Goal: Task Accomplishment & Management: Complete application form

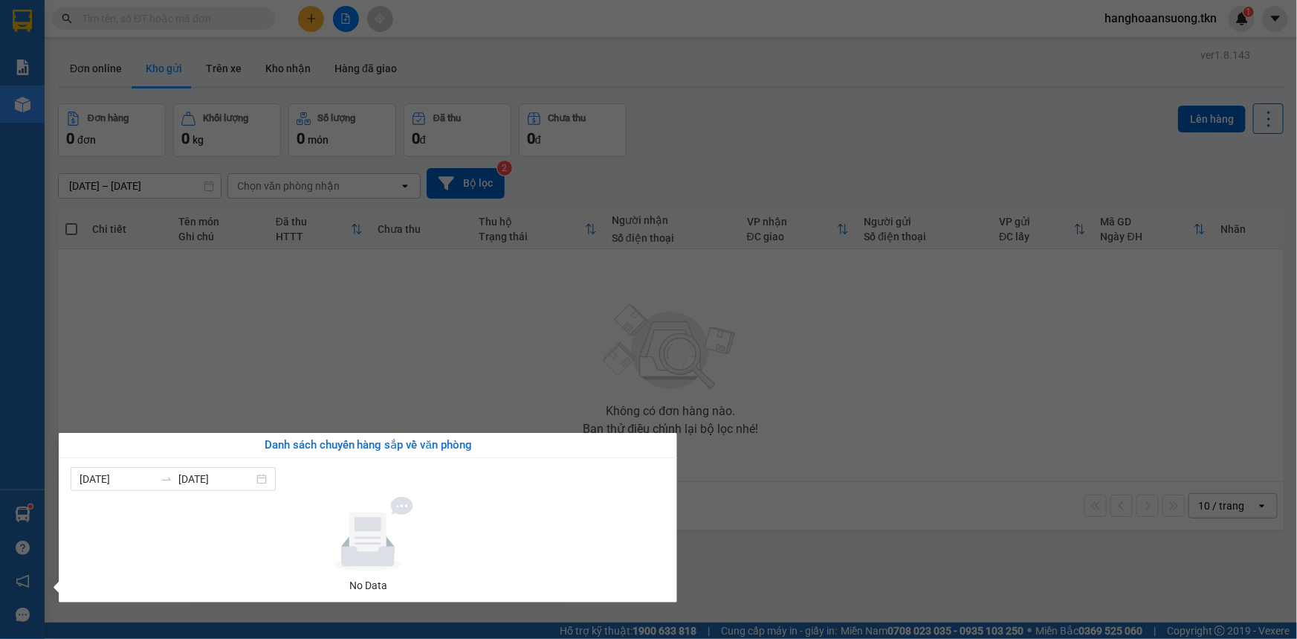
click at [411, 59] on section "Kết quả tìm kiếm ( 0 ) Bộ lọc No Data hanghoaansuong.tkn 1 Báo cáo Mẫu 1: Báo c…" at bounding box center [648, 319] width 1297 height 639
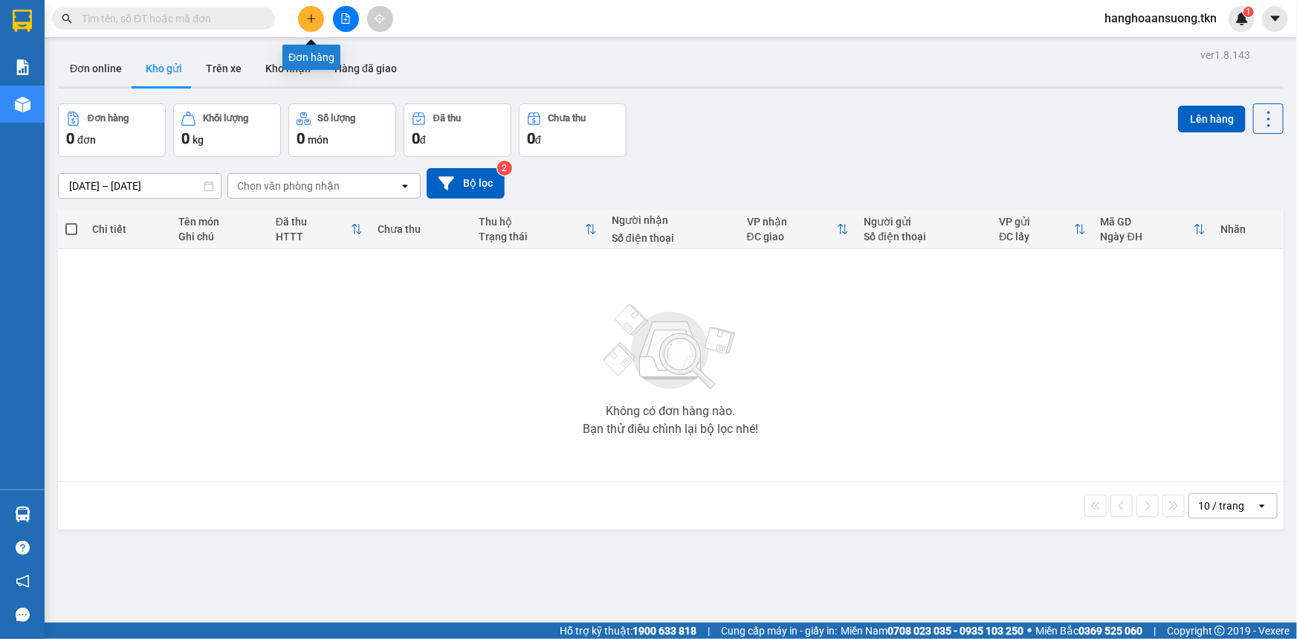
click at [315, 16] on icon "plus" at bounding box center [311, 18] width 10 height 10
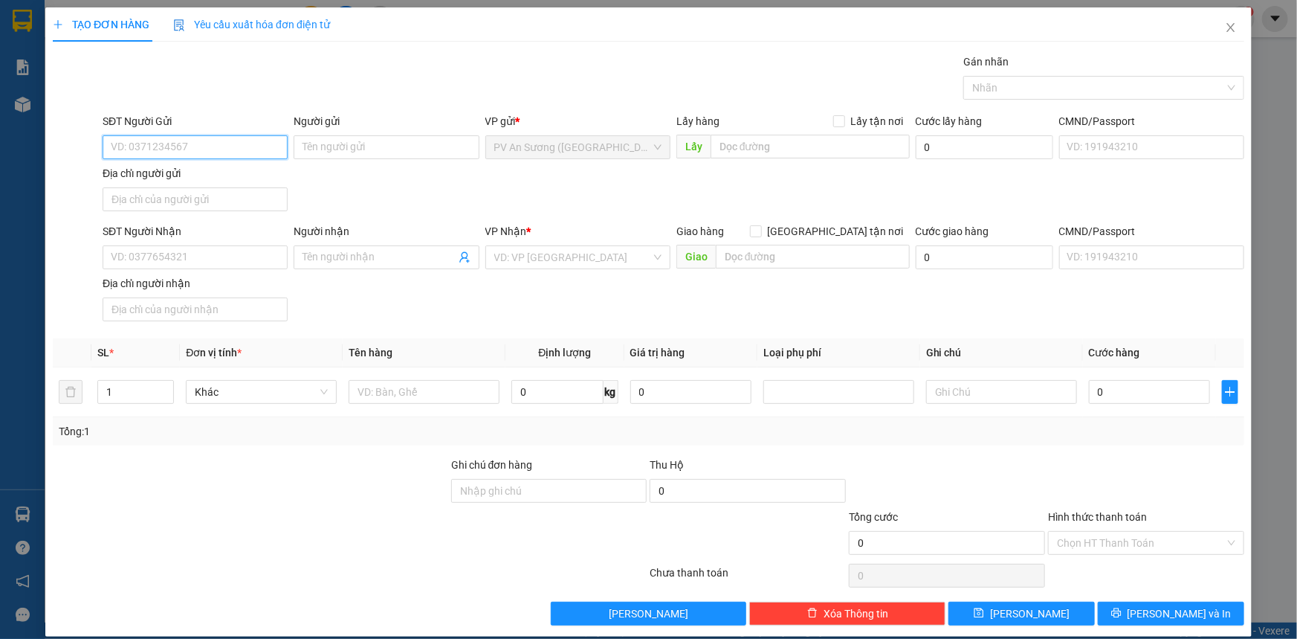
click at [207, 149] on input "SĐT Người Gửi" at bounding box center [195, 147] width 185 height 24
type input "0879179178"
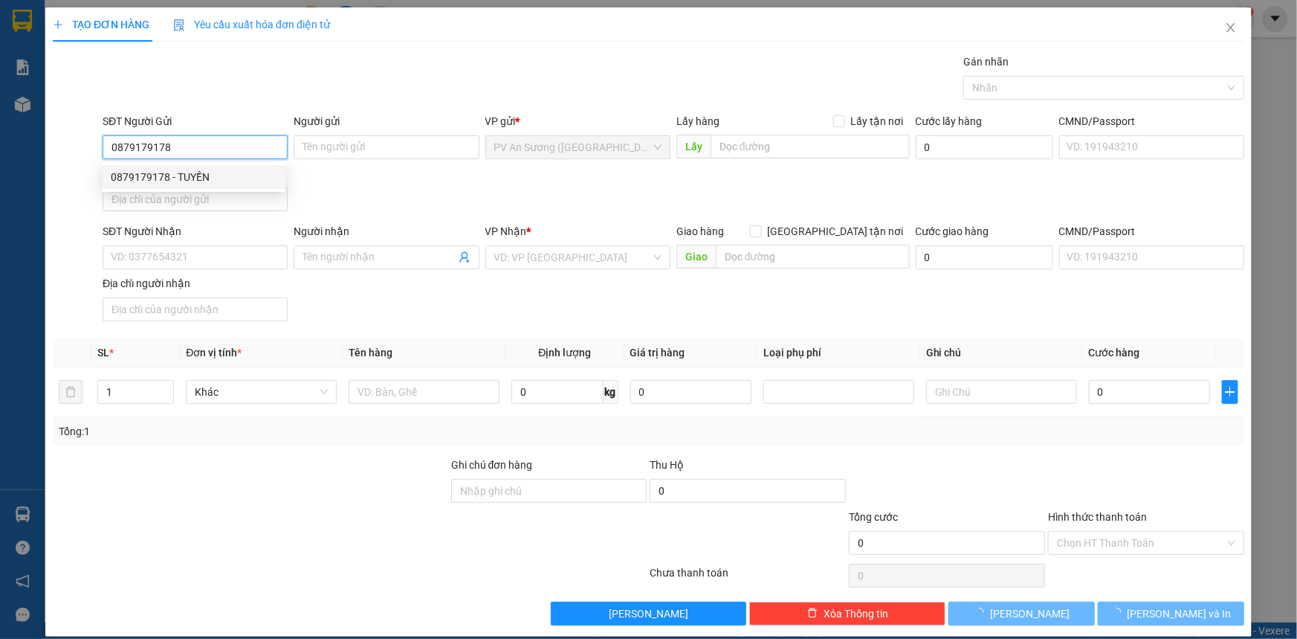
click at [196, 167] on div "0879179178 - TUYỀN" at bounding box center [194, 177] width 184 height 24
type input "TUYỀN"
type input "0384760397"
type input "TUẤN"
type input "20.000"
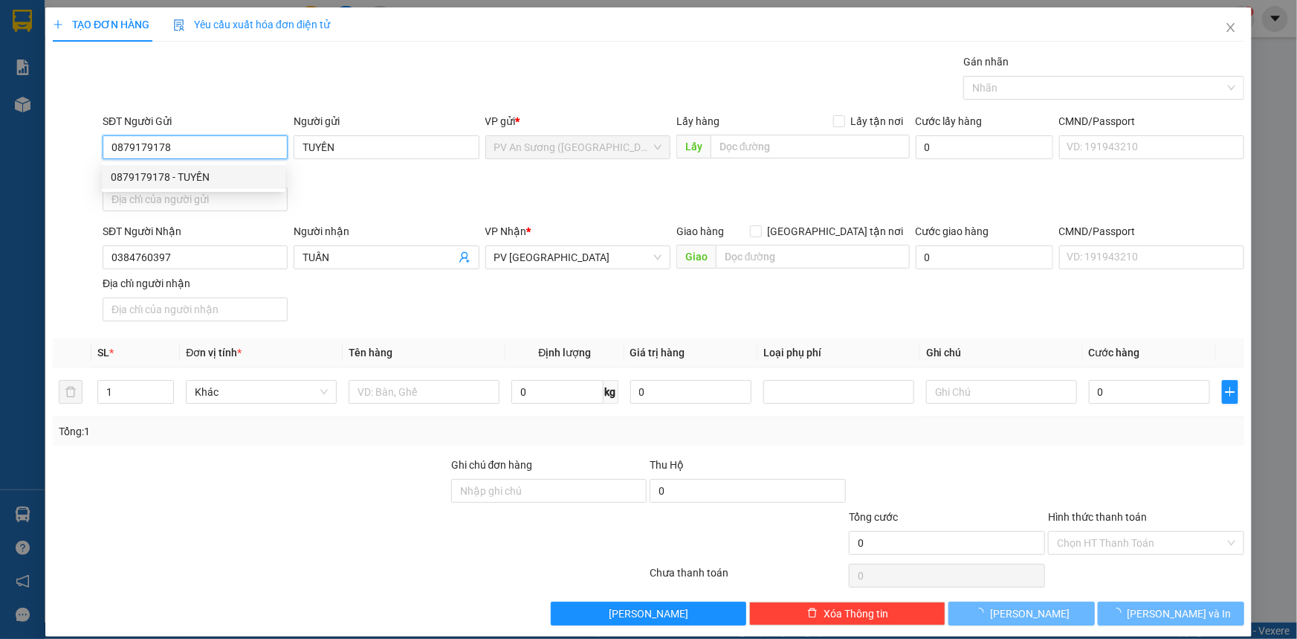
type input "20.000"
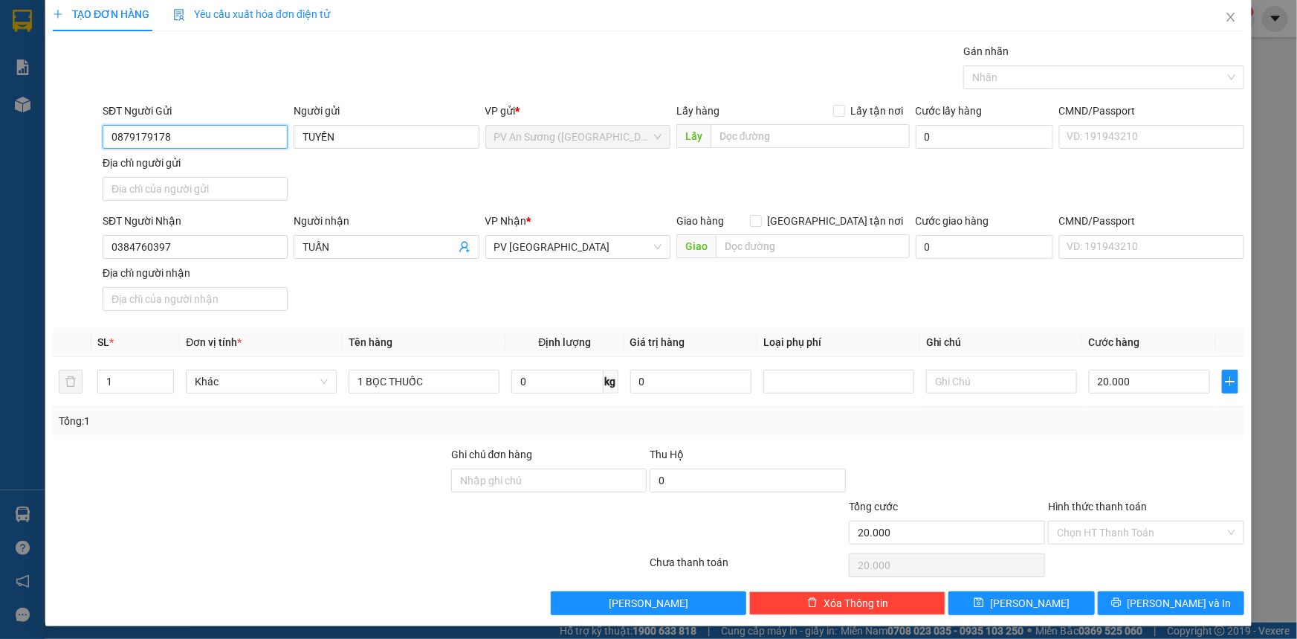
scroll to position [14, 0]
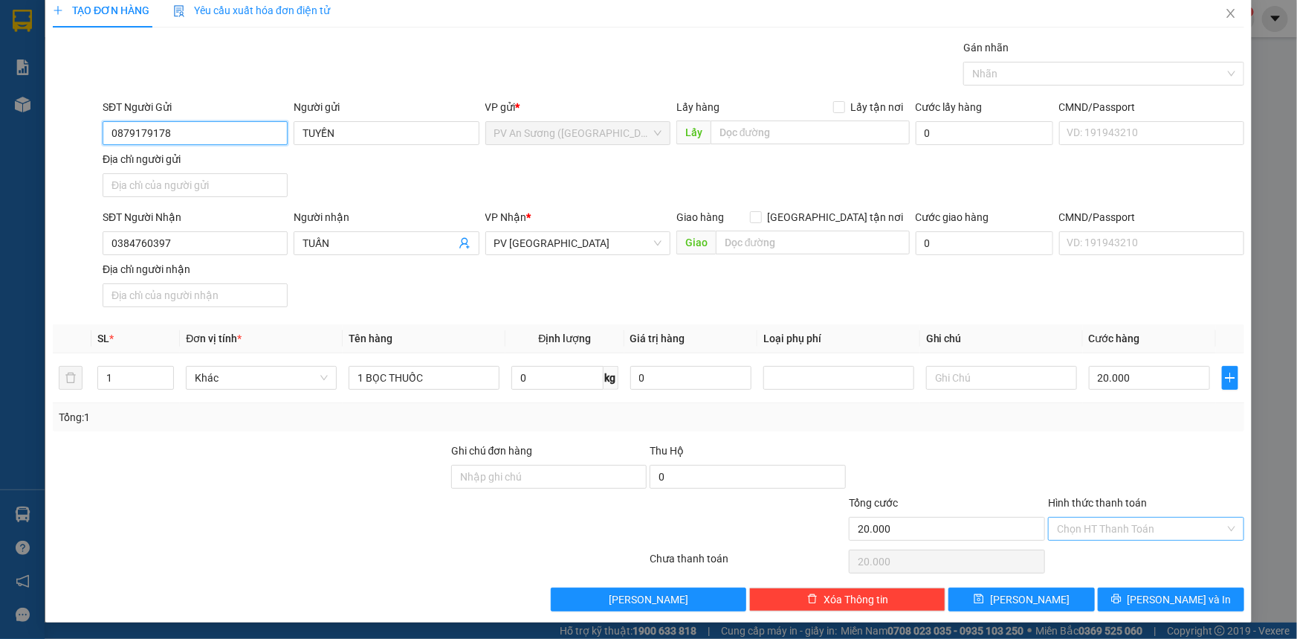
type input "0879179178"
click at [1087, 525] on input "Hình thức thanh toán" at bounding box center [1141, 528] width 168 height 22
click at [1086, 558] on div "Tại văn phòng" at bounding box center [1137, 557] width 177 height 16
type input "0"
click at [1172, 602] on span "[PERSON_NAME] và In" at bounding box center [1180, 599] width 104 height 16
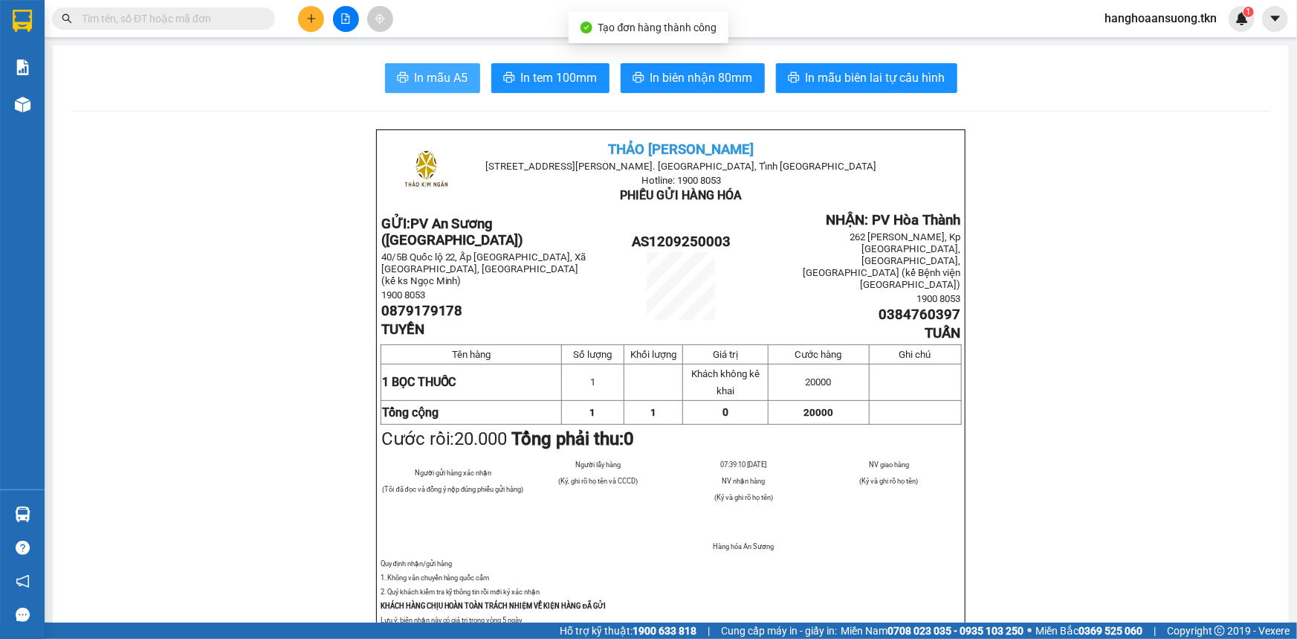
click at [404, 83] on button "In mẫu A5" at bounding box center [432, 78] width 95 height 30
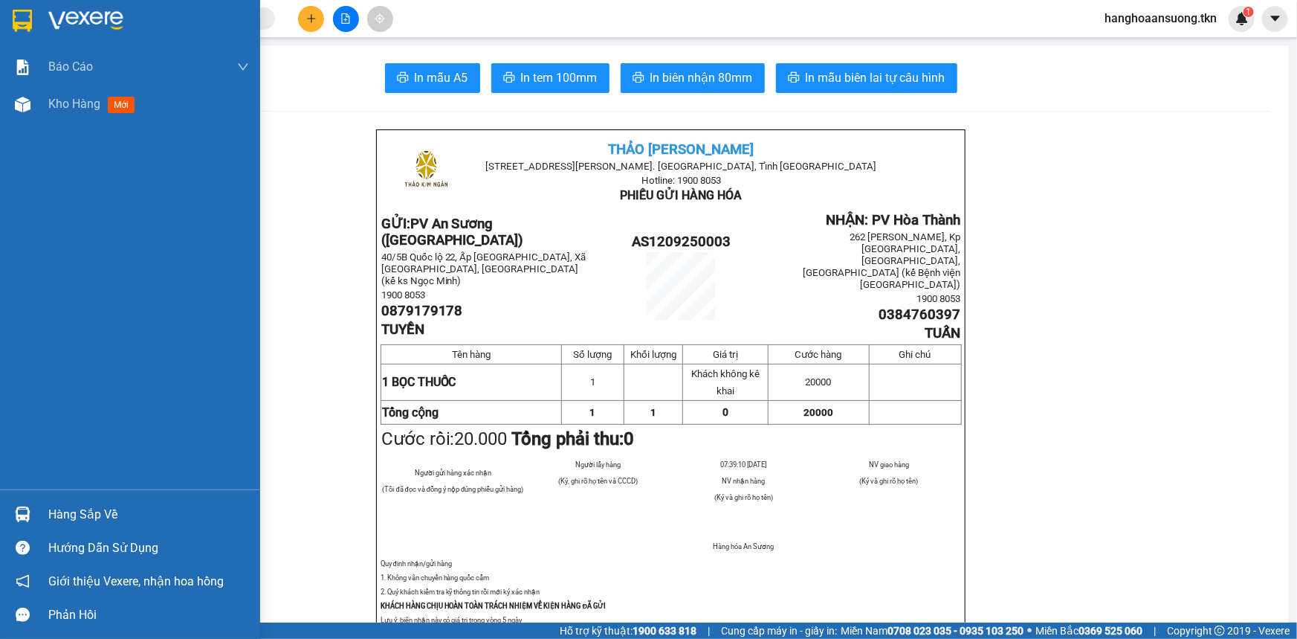
click at [89, 517] on div "Hàng sắp về" at bounding box center [148, 514] width 201 height 22
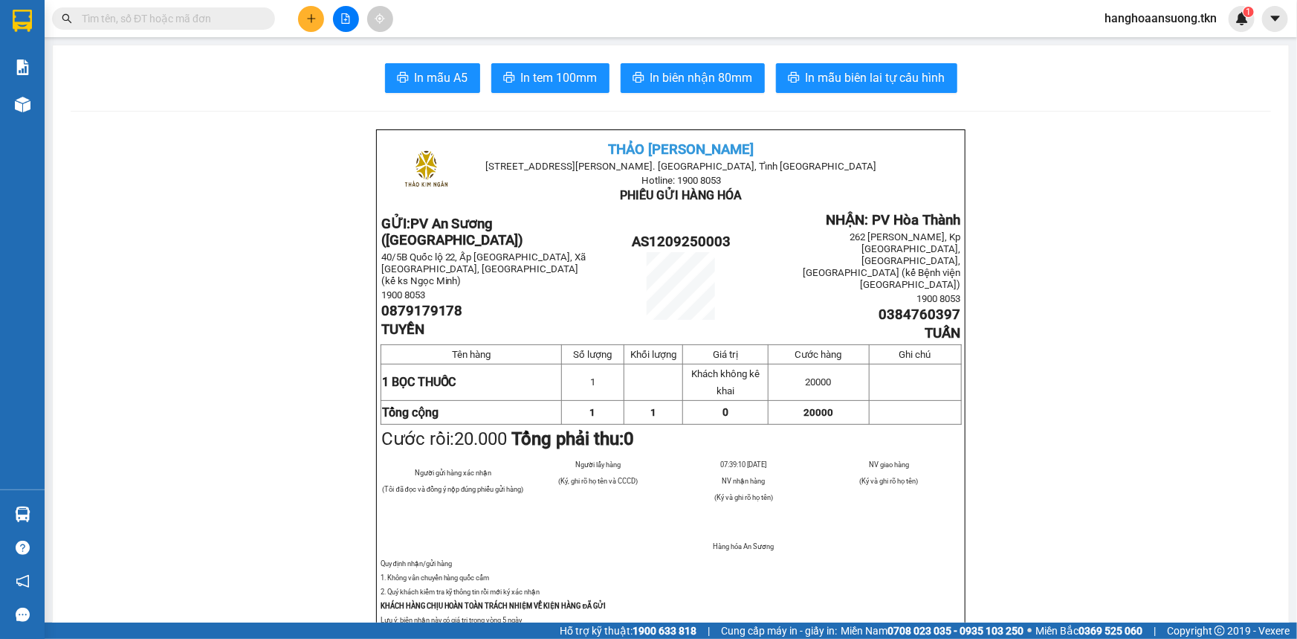
click at [90, 517] on body "Kết quả tìm kiếm ( 0 ) Bộ lọc No Data hanghoaansuong.tkn 1 Báo cáo Mẫu 1: Báo c…" at bounding box center [648, 319] width 1297 height 639
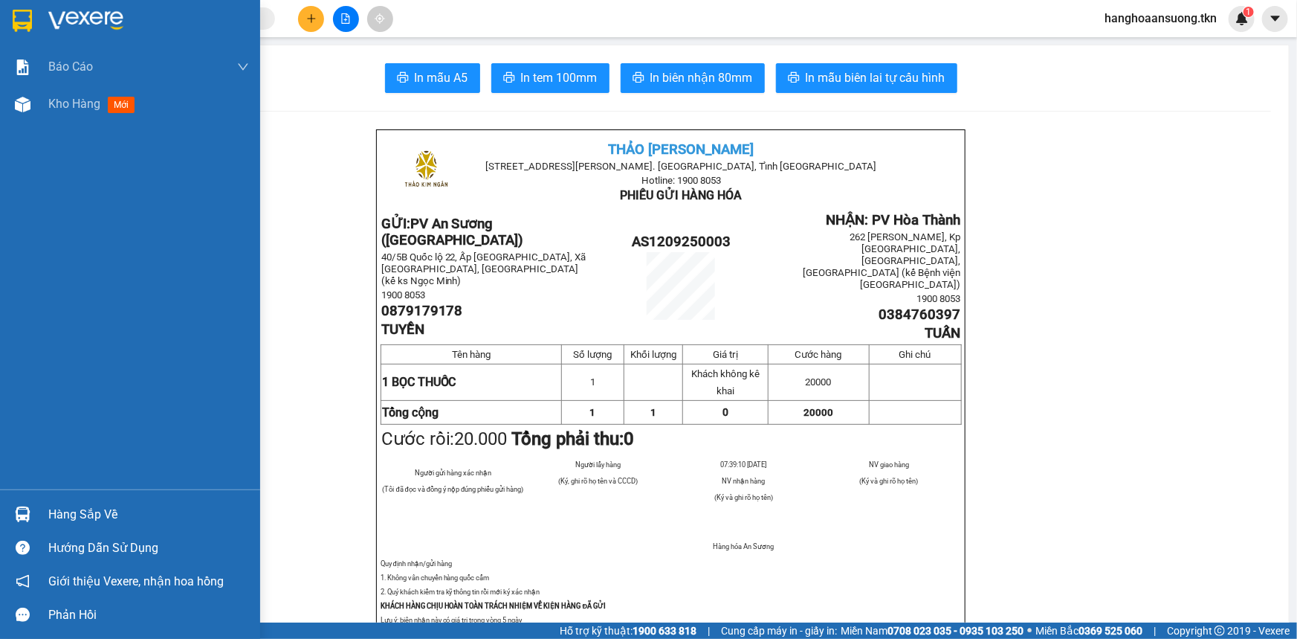
click at [52, 21] on img at bounding box center [85, 21] width 75 height 22
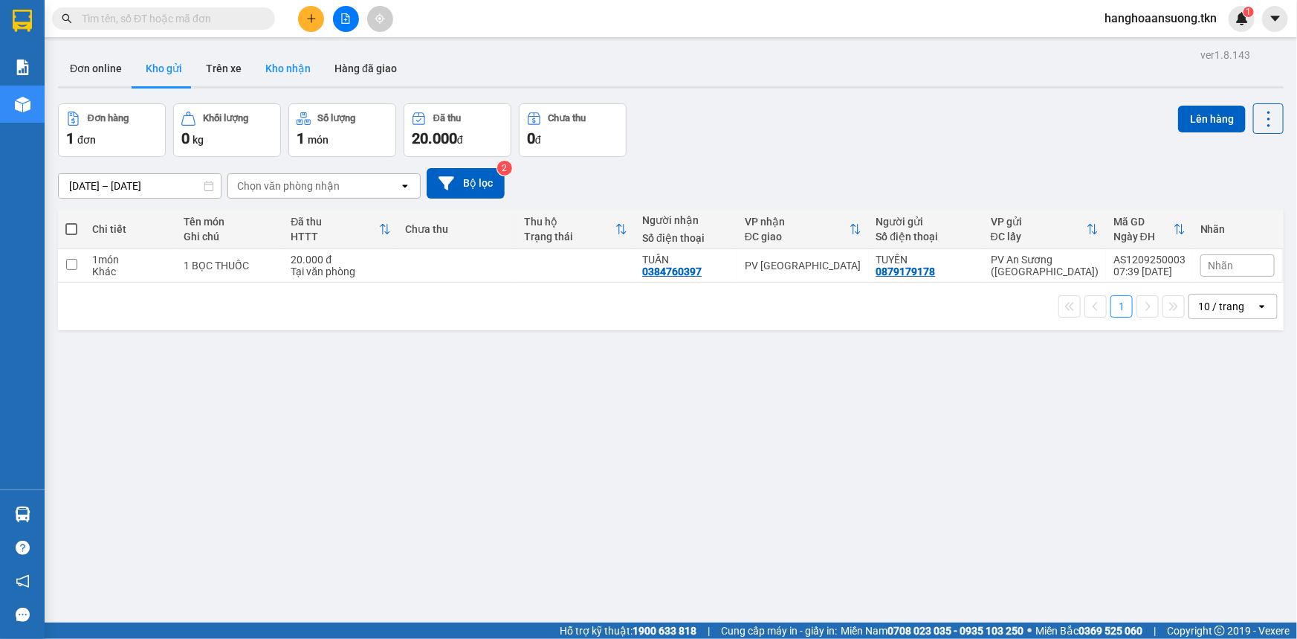
click at [278, 69] on button "Kho nhận" at bounding box center [288, 69] width 69 height 36
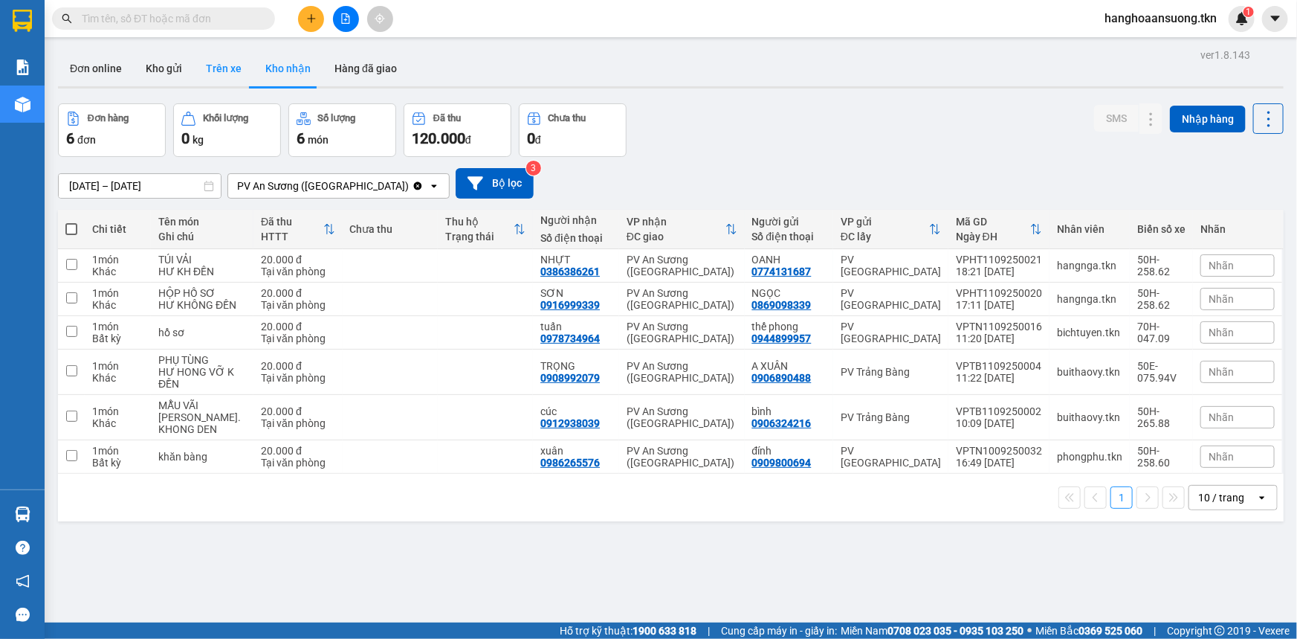
click at [229, 62] on button "Trên xe" at bounding box center [223, 69] width 59 height 36
type input "[DATE] – [DATE]"
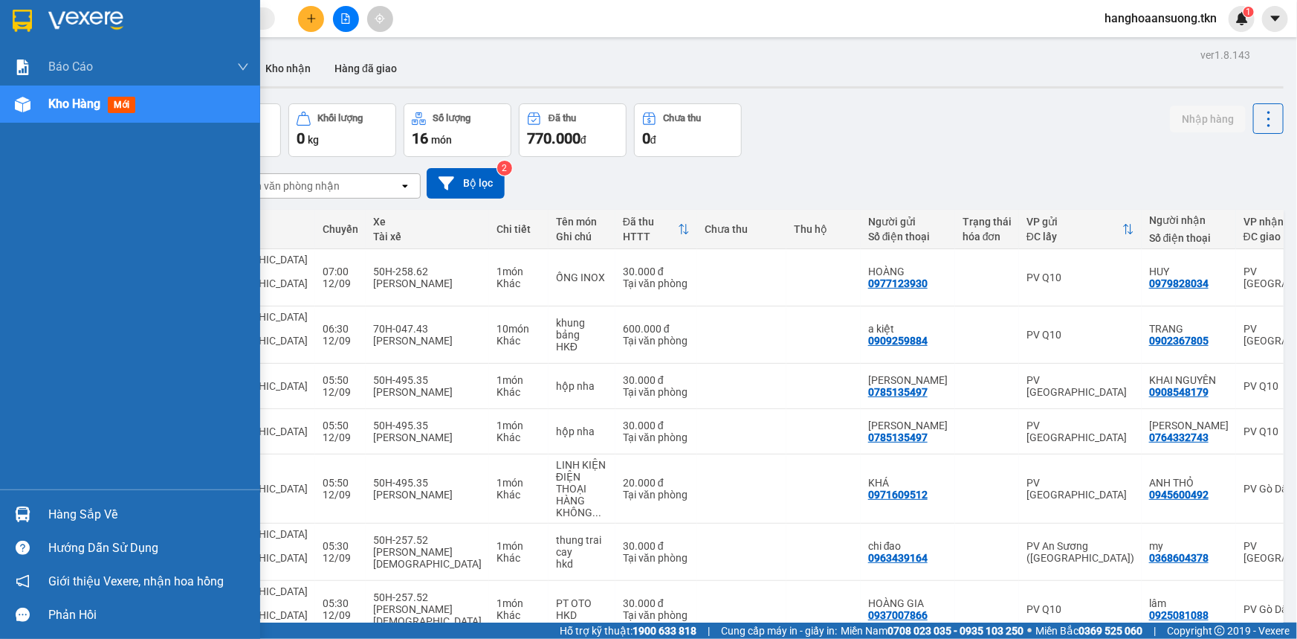
click at [81, 523] on div "Hàng sắp về" at bounding box center [148, 514] width 201 height 22
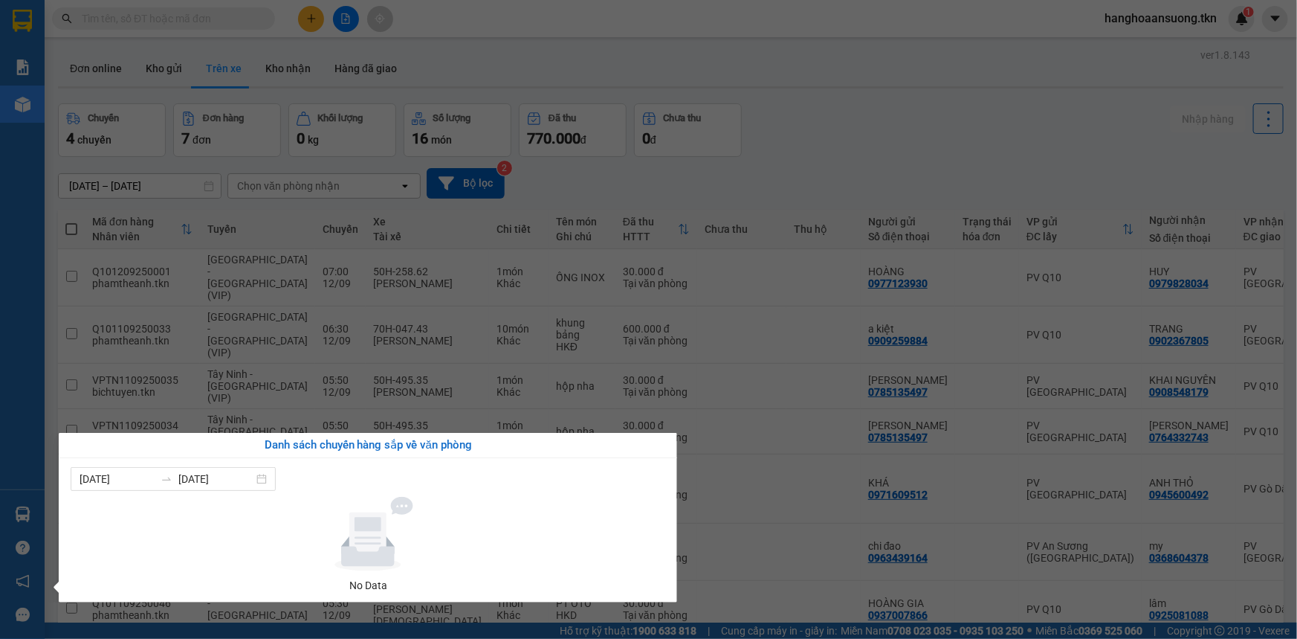
click at [787, 56] on section "Kết quả tìm kiếm ( 0 ) Bộ lọc No Data hanghoaansuong.tkn 1 Báo cáo Mẫu 1: Báo c…" at bounding box center [648, 319] width 1297 height 639
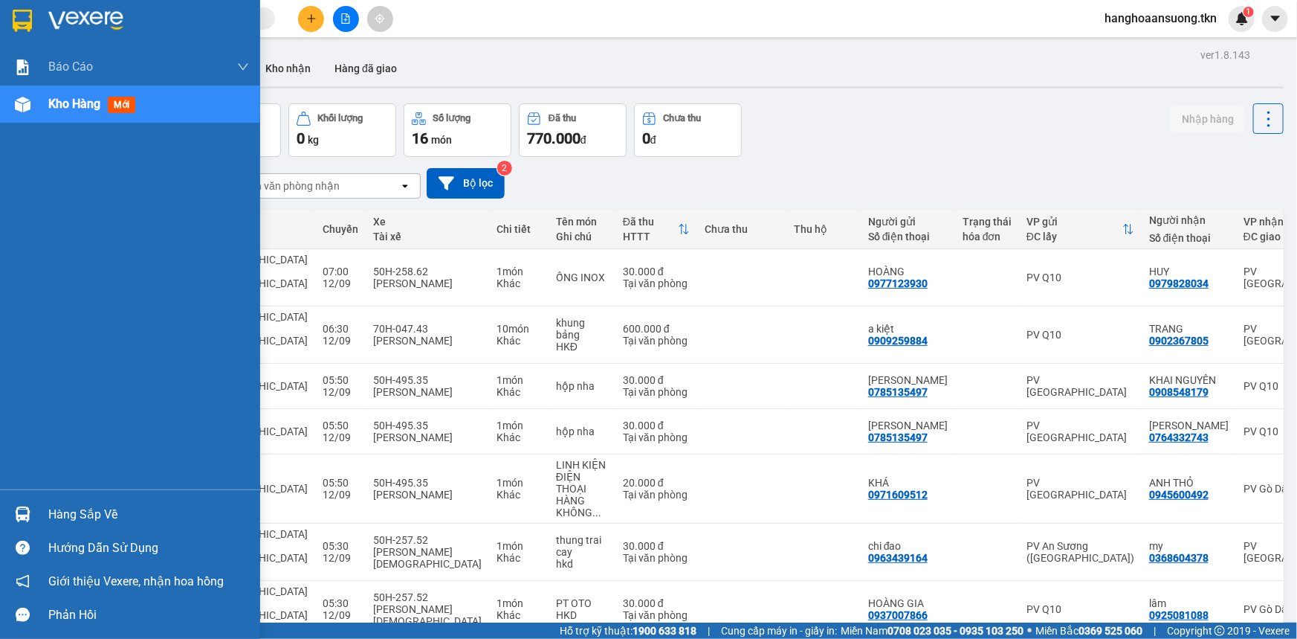
click at [86, 512] on div "Hàng sắp về" at bounding box center [148, 514] width 201 height 22
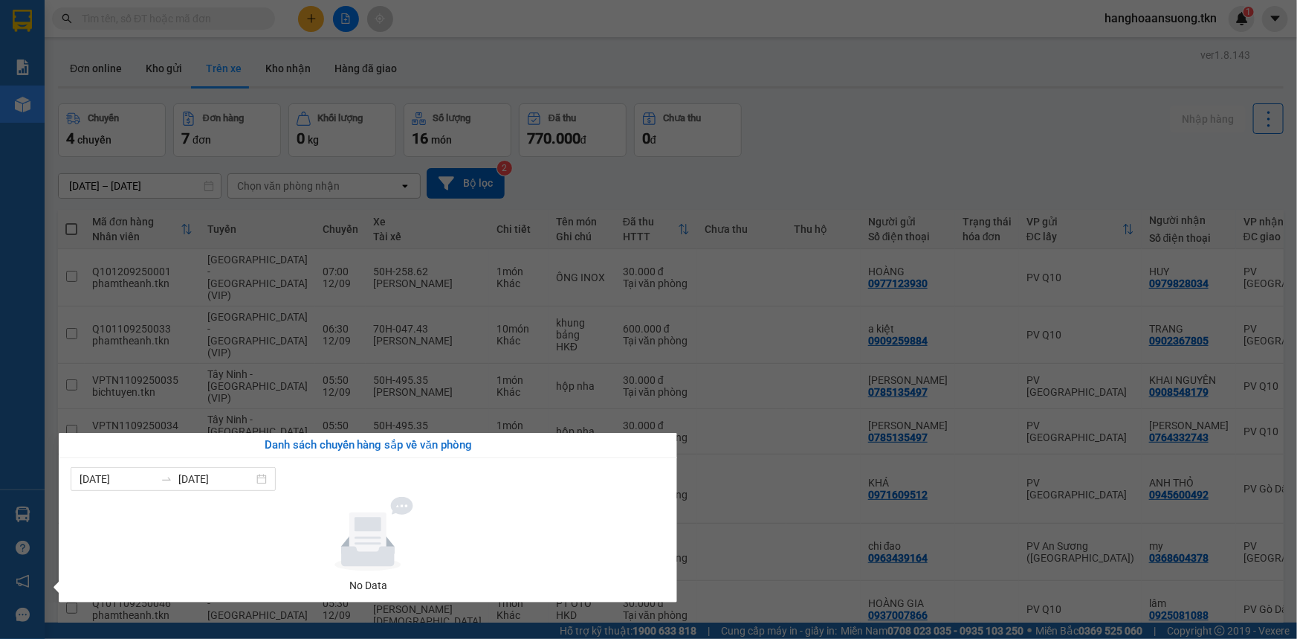
click at [837, 46] on section "Kết quả tìm kiếm ( 0 ) Bộ lọc No Data hanghoaansuong.tkn 1 Báo cáo Mẫu 1: Báo c…" at bounding box center [648, 319] width 1297 height 639
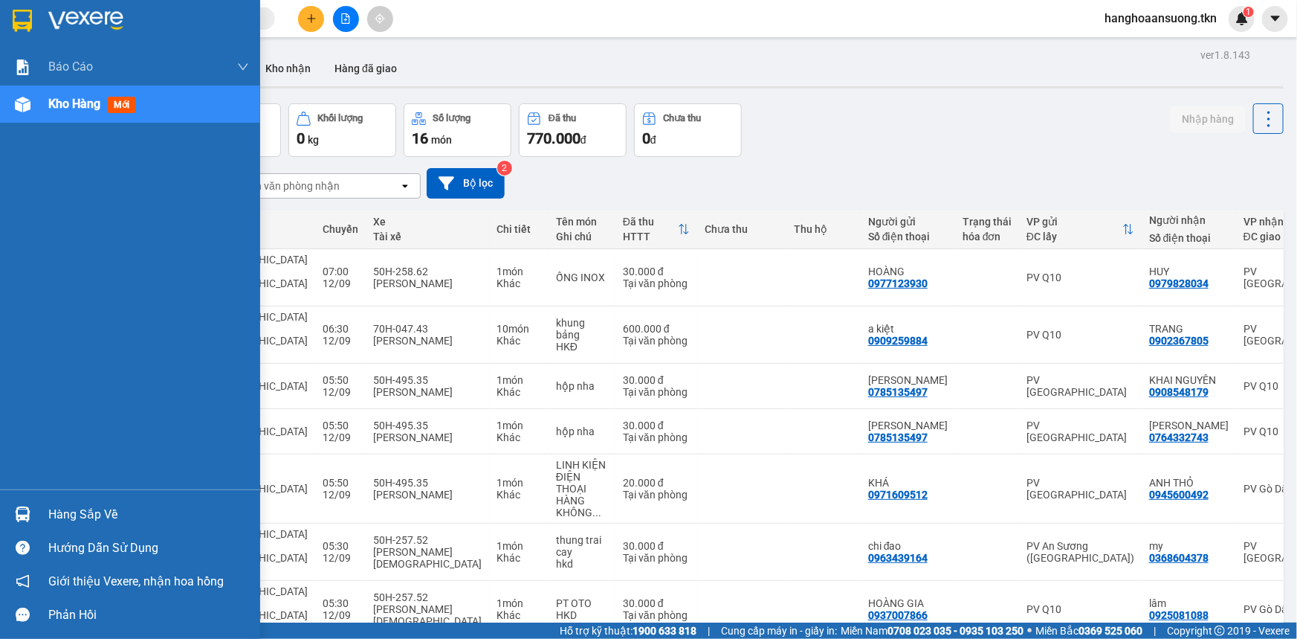
click at [67, 513] on div "Hàng sắp về" at bounding box center [148, 514] width 201 height 22
click at [11, 283] on div "Báo cáo Mẫu 1: Báo cáo dòng tiền theo nhân viên Mẫu 2: Thống kê đơn hàng theo n…" at bounding box center [130, 319] width 260 height 639
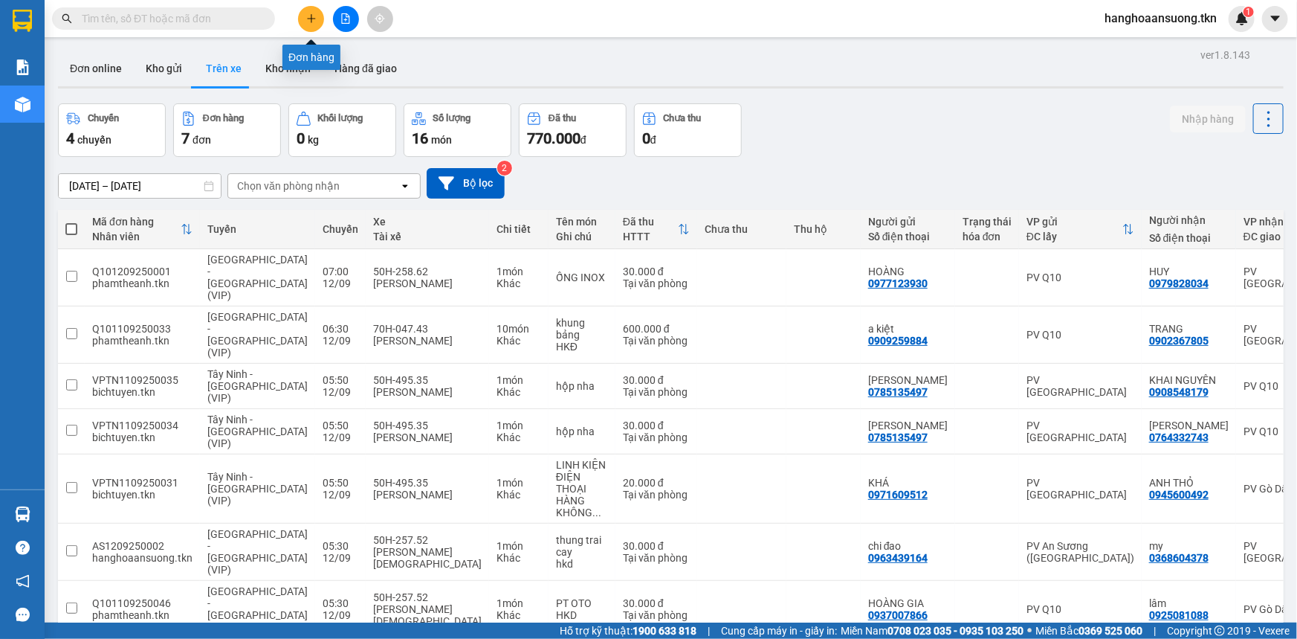
click at [306, 12] on button at bounding box center [311, 19] width 26 height 26
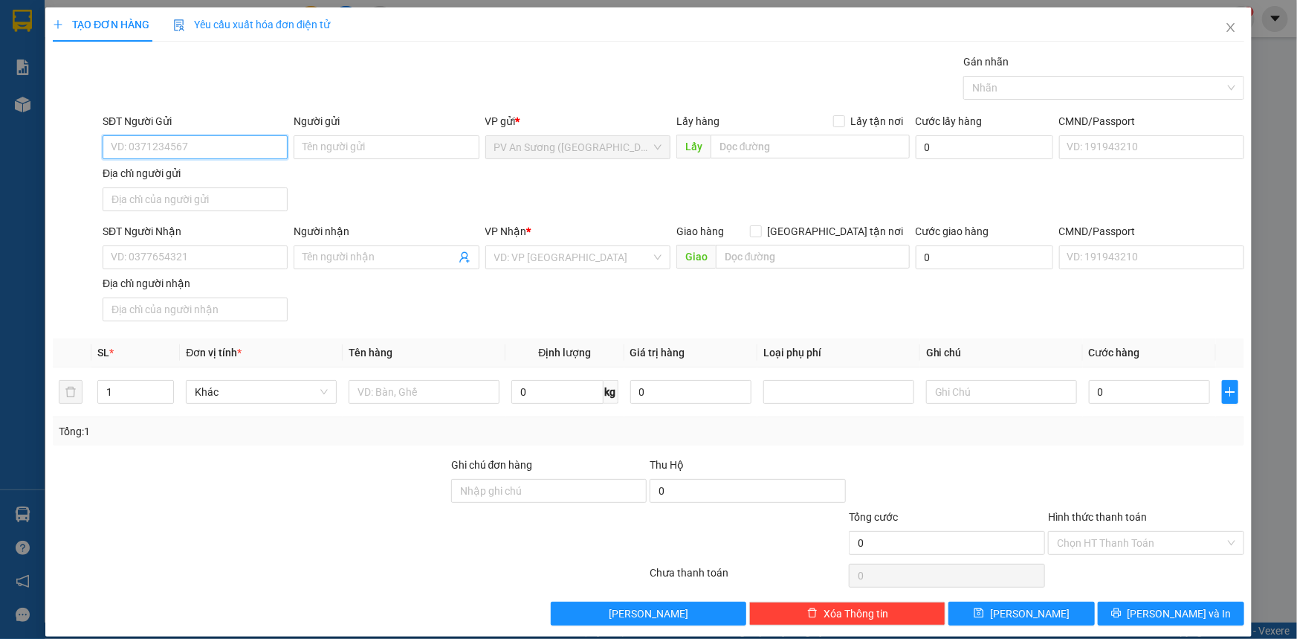
click at [161, 148] on input "SĐT Người Gửi" at bounding box center [195, 147] width 185 height 24
click at [194, 179] on div "0343533737 - THÙY" at bounding box center [194, 177] width 166 height 16
type input "0343533737"
type input "THÙY"
type input "0969616954"
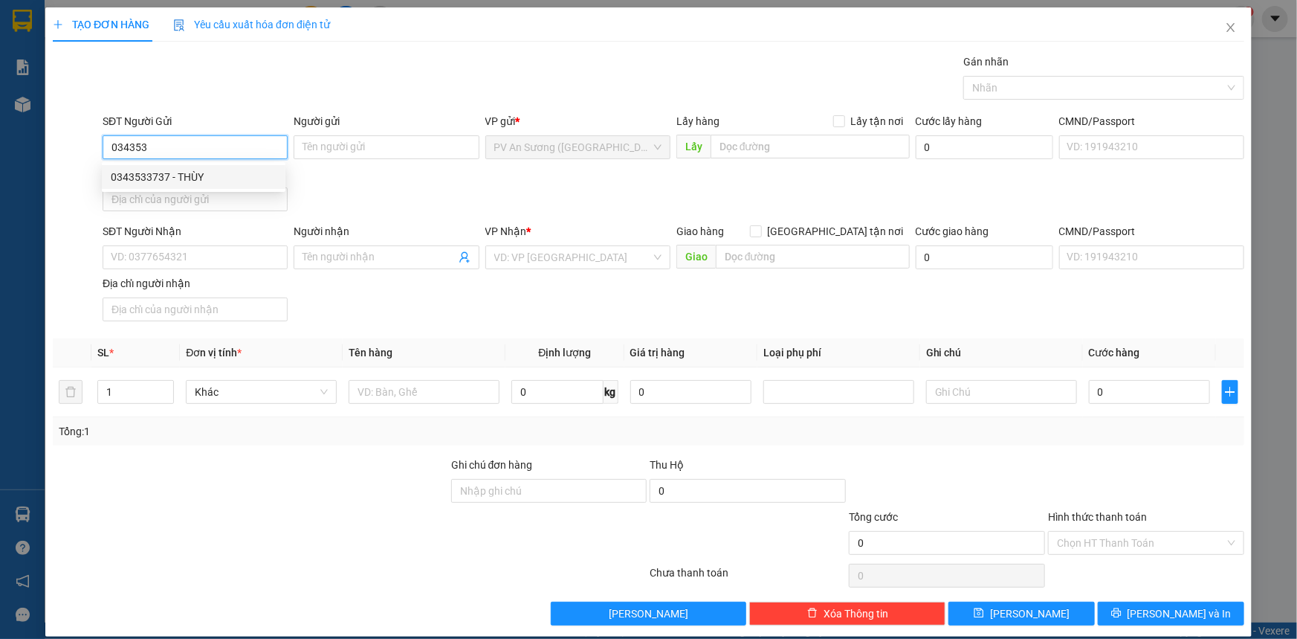
type input "DƯƠNG"
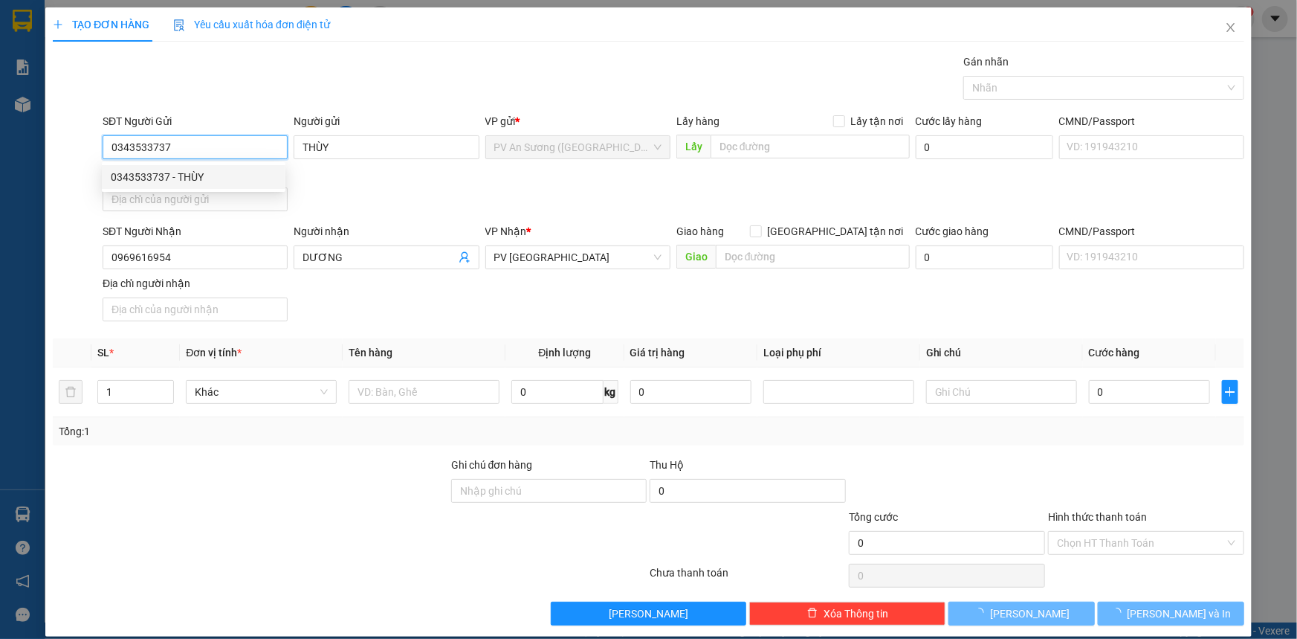
type input "20.000"
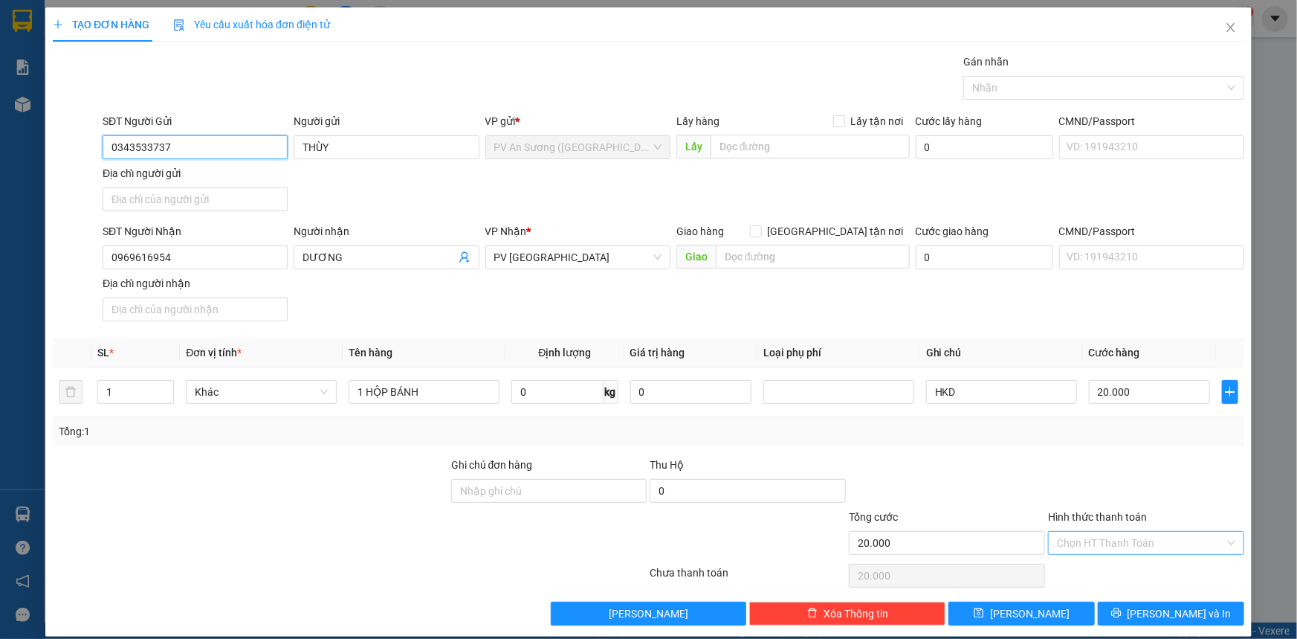
type input "0343533737"
click at [1115, 540] on input "Hình thức thanh toán" at bounding box center [1141, 543] width 168 height 22
click at [1113, 564] on div "Tại văn phòng" at bounding box center [1137, 571] width 177 height 16
type input "0"
click at [1186, 608] on span "[PERSON_NAME] và In" at bounding box center [1180, 613] width 104 height 16
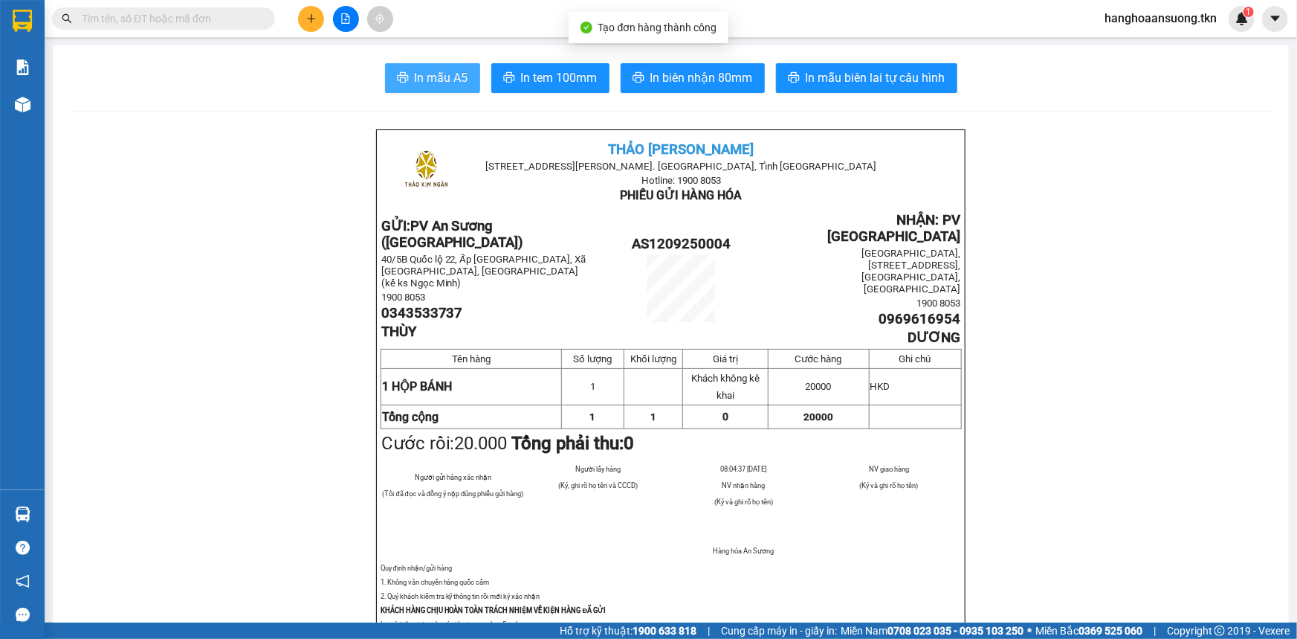
click at [439, 80] on span "In mẫu A5" at bounding box center [442, 77] width 54 height 19
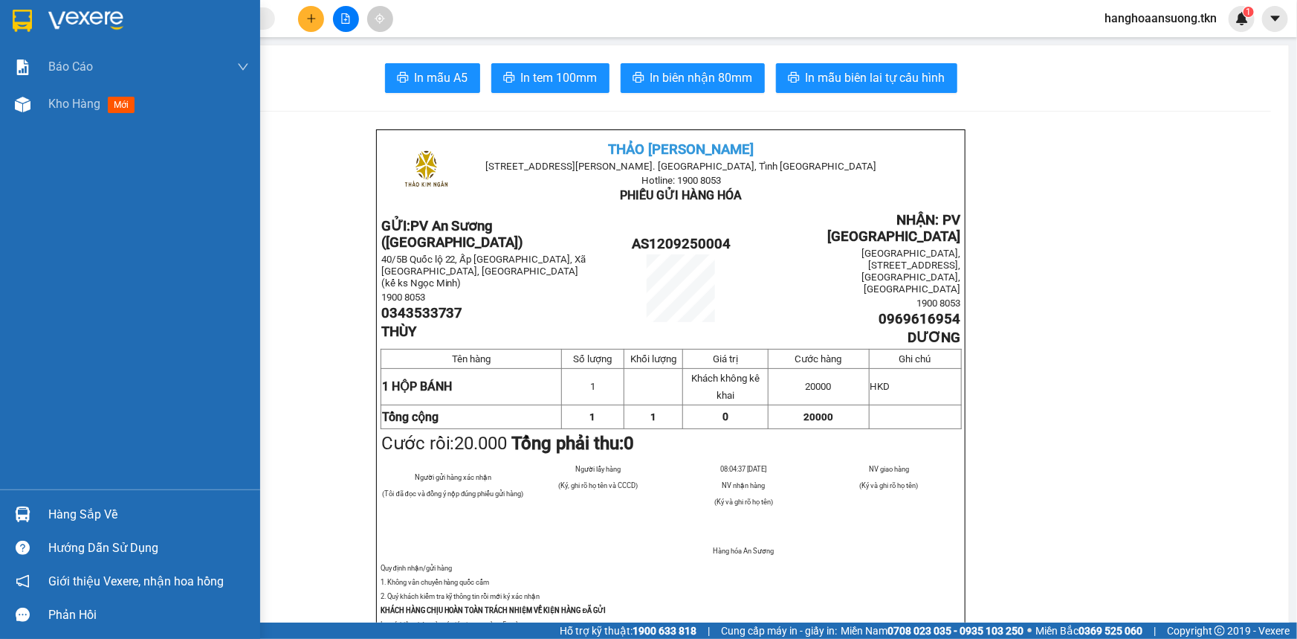
click at [102, 25] on img at bounding box center [85, 21] width 75 height 22
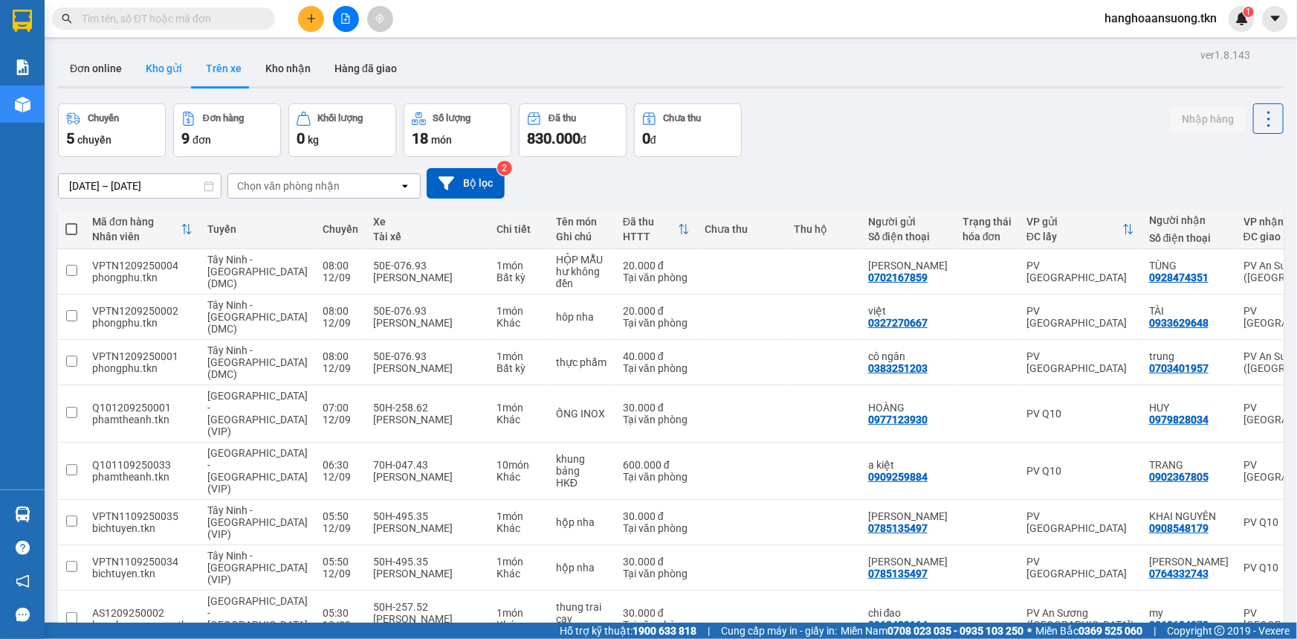
click at [161, 67] on button "Kho gửi" at bounding box center [164, 69] width 60 height 36
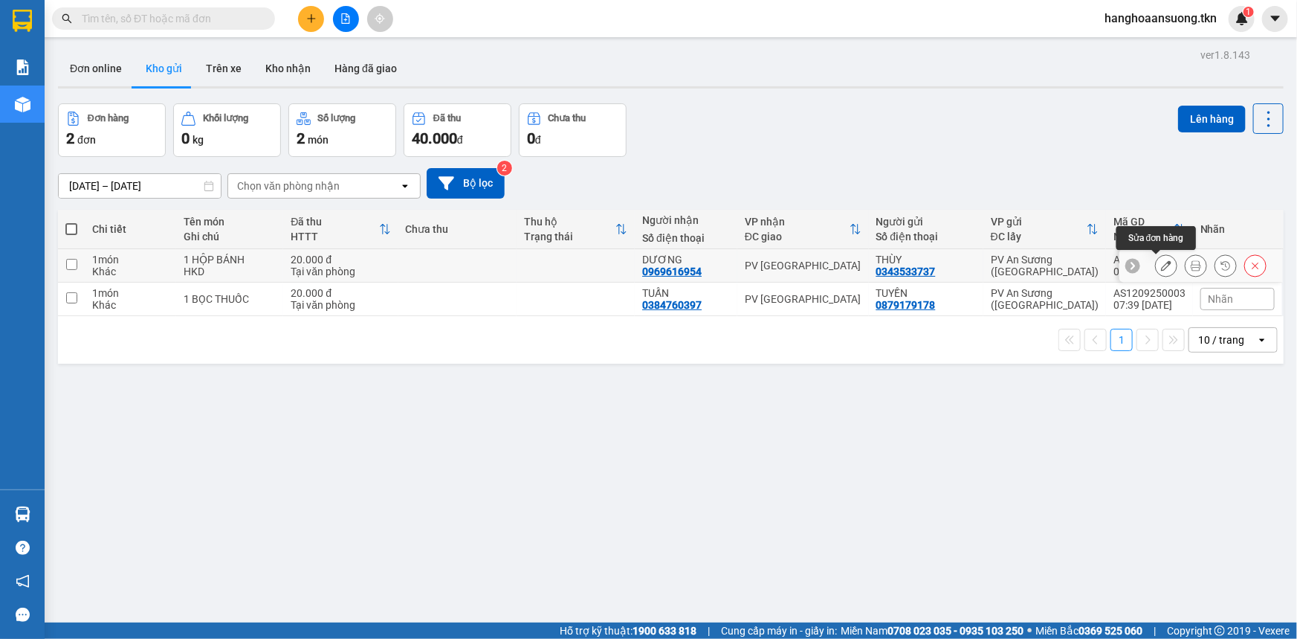
click at [1161, 265] on icon at bounding box center [1166, 265] width 10 height 10
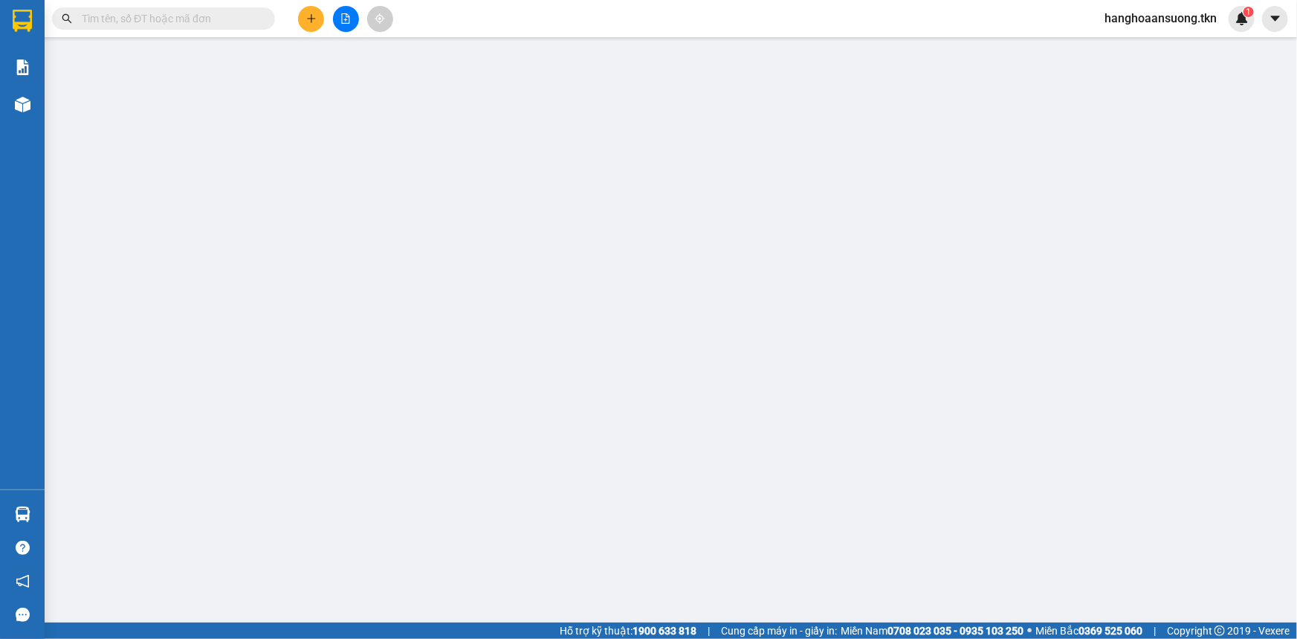
type input "0343533737"
type input "THÙY"
type input "0969616954"
type input "DƯƠNG"
type input "20.000"
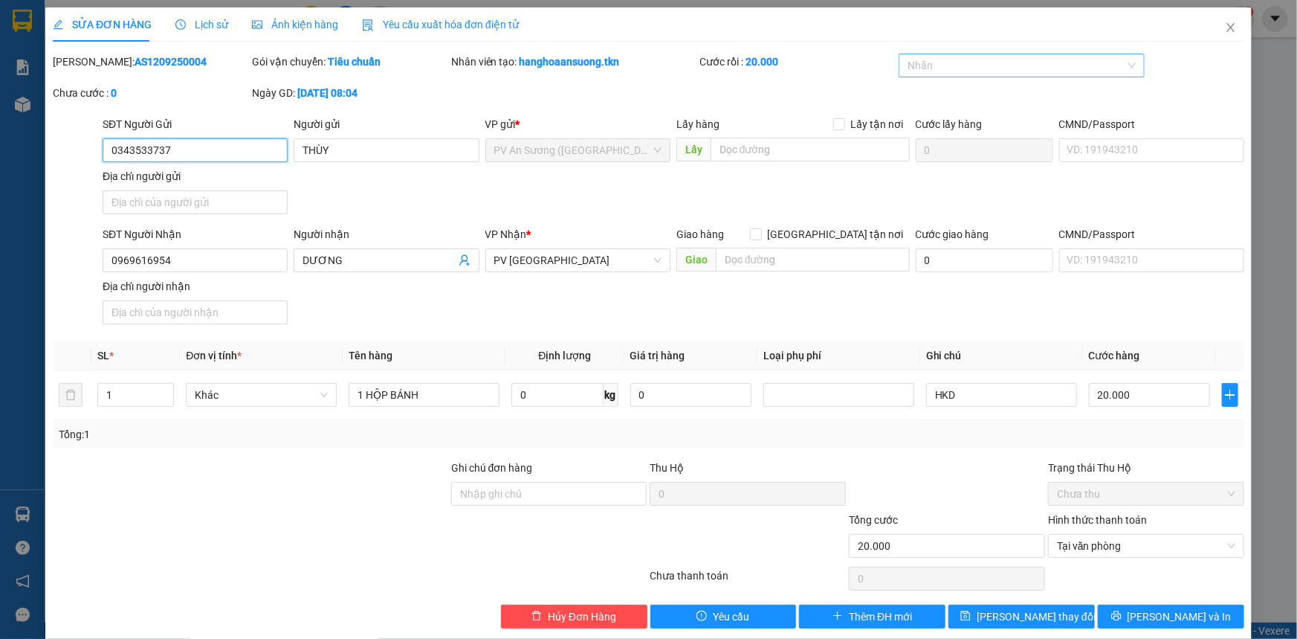
click at [976, 63] on div at bounding box center [1015, 66] width 224 height 18
click at [962, 102] on div "THỰC PHẨM" at bounding box center [1014, 95] width 226 height 16
click at [1025, 614] on span "[PERSON_NAME] thay đổi" at bounding box center [1036, 616] width 119 height 16
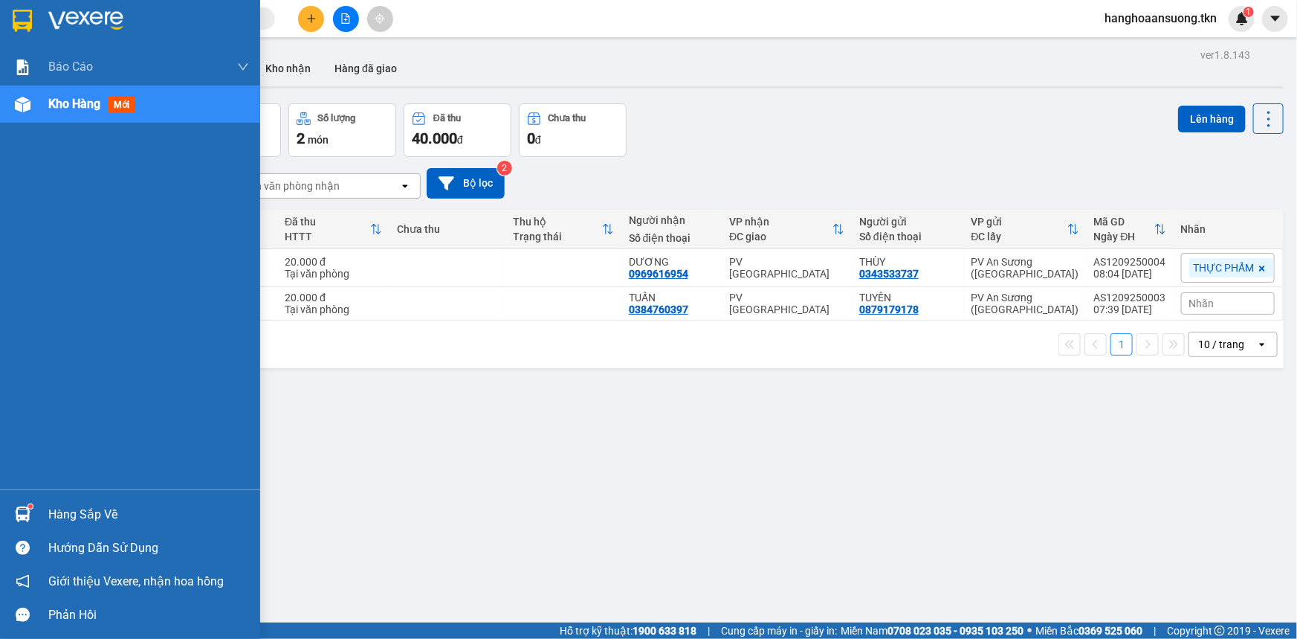
click at [20, 515] on img at bounding box center [23, 514] width 16 height 16
